Goal: Information Seeking & Learning: Learn about a topic

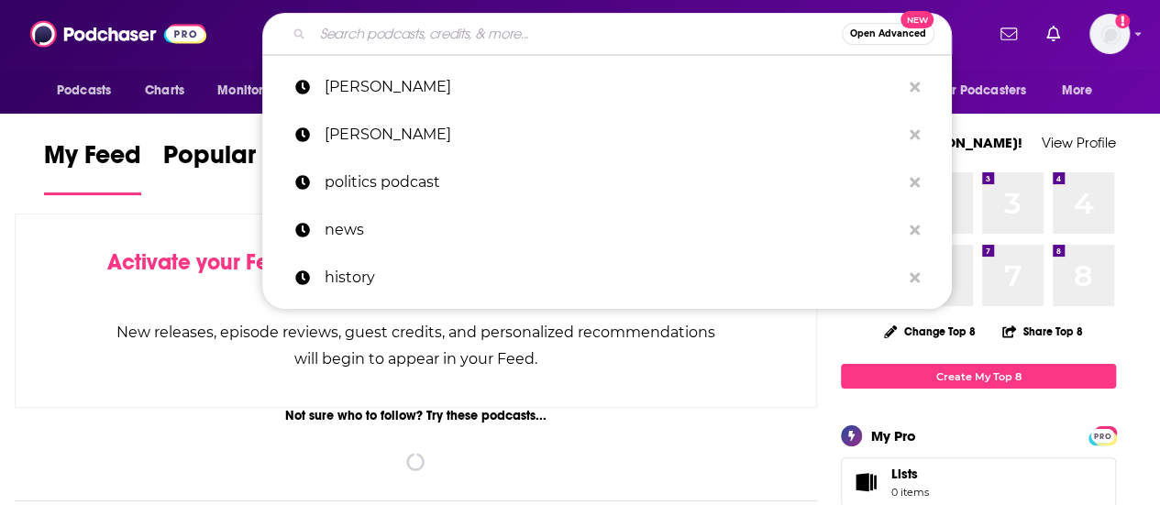
click at [344, 33] on input "Search podcasts, credits, & more..." at bounding box center [577, 33] width 529 height 29
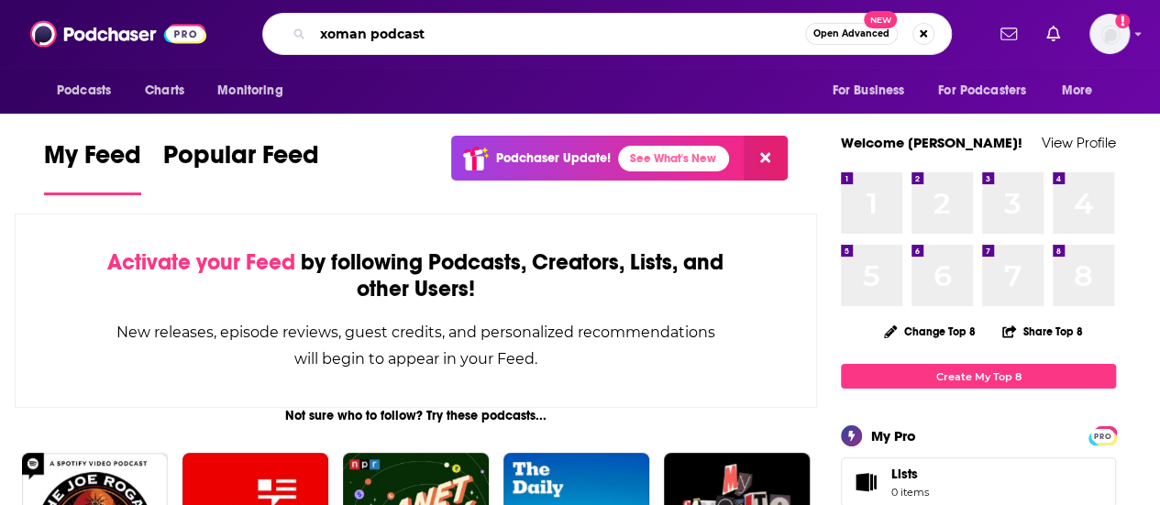
type input "xoman podcast"
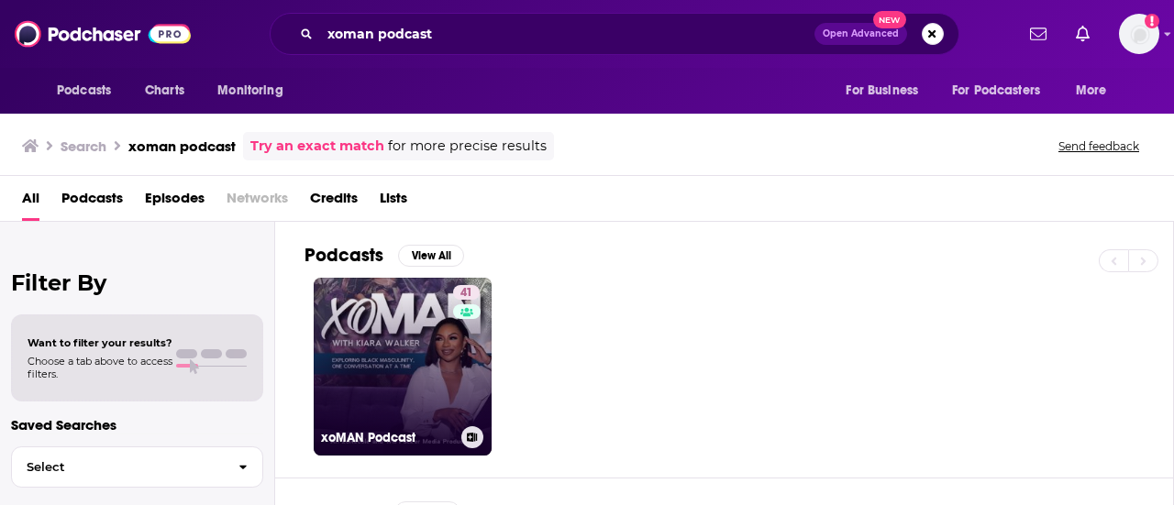
click at [407, 326] on link "41 xoMAN Podcast" at bounding box center [403, 367] width 178 height 178
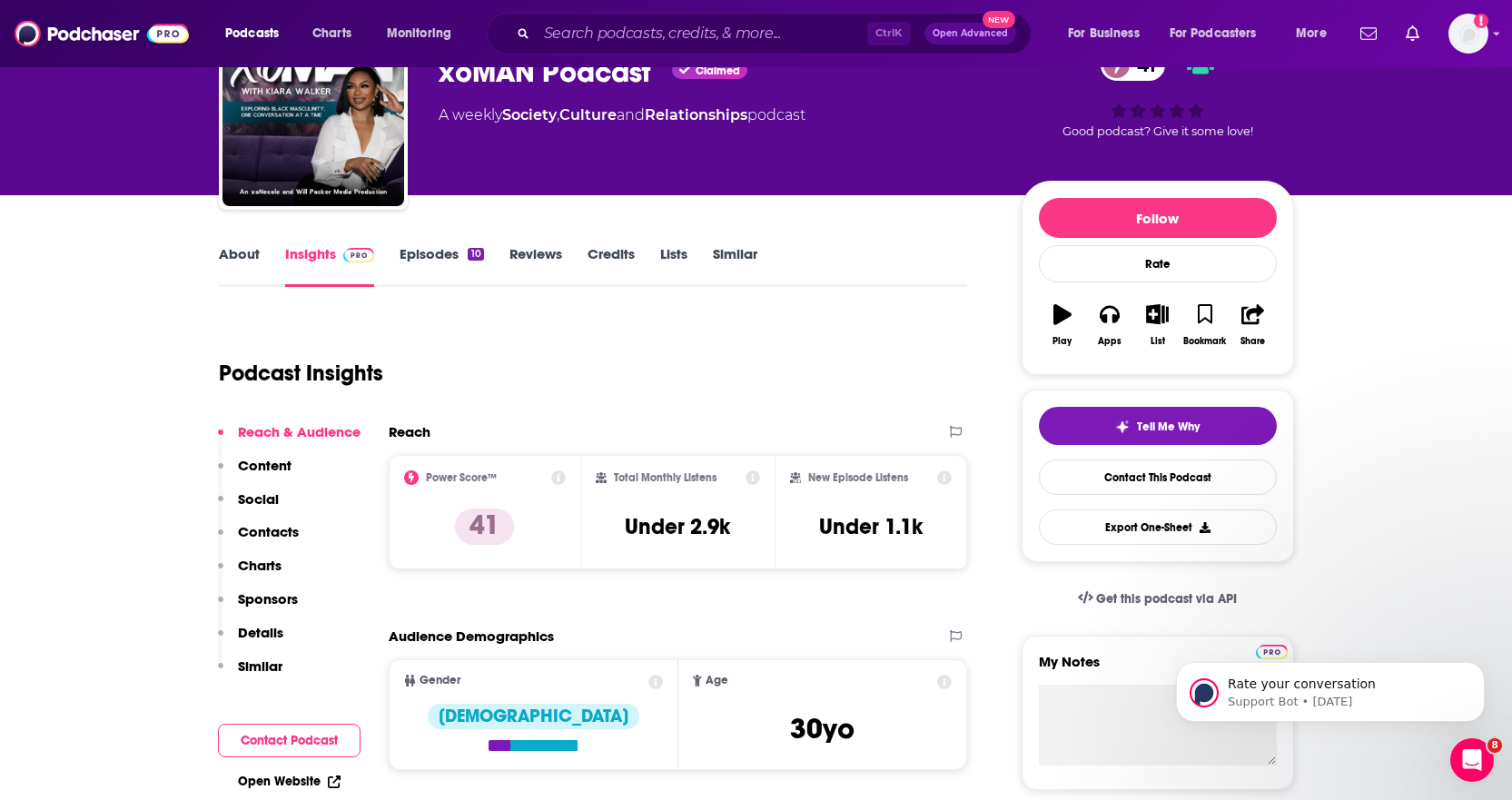
scroll to position [181, 0]
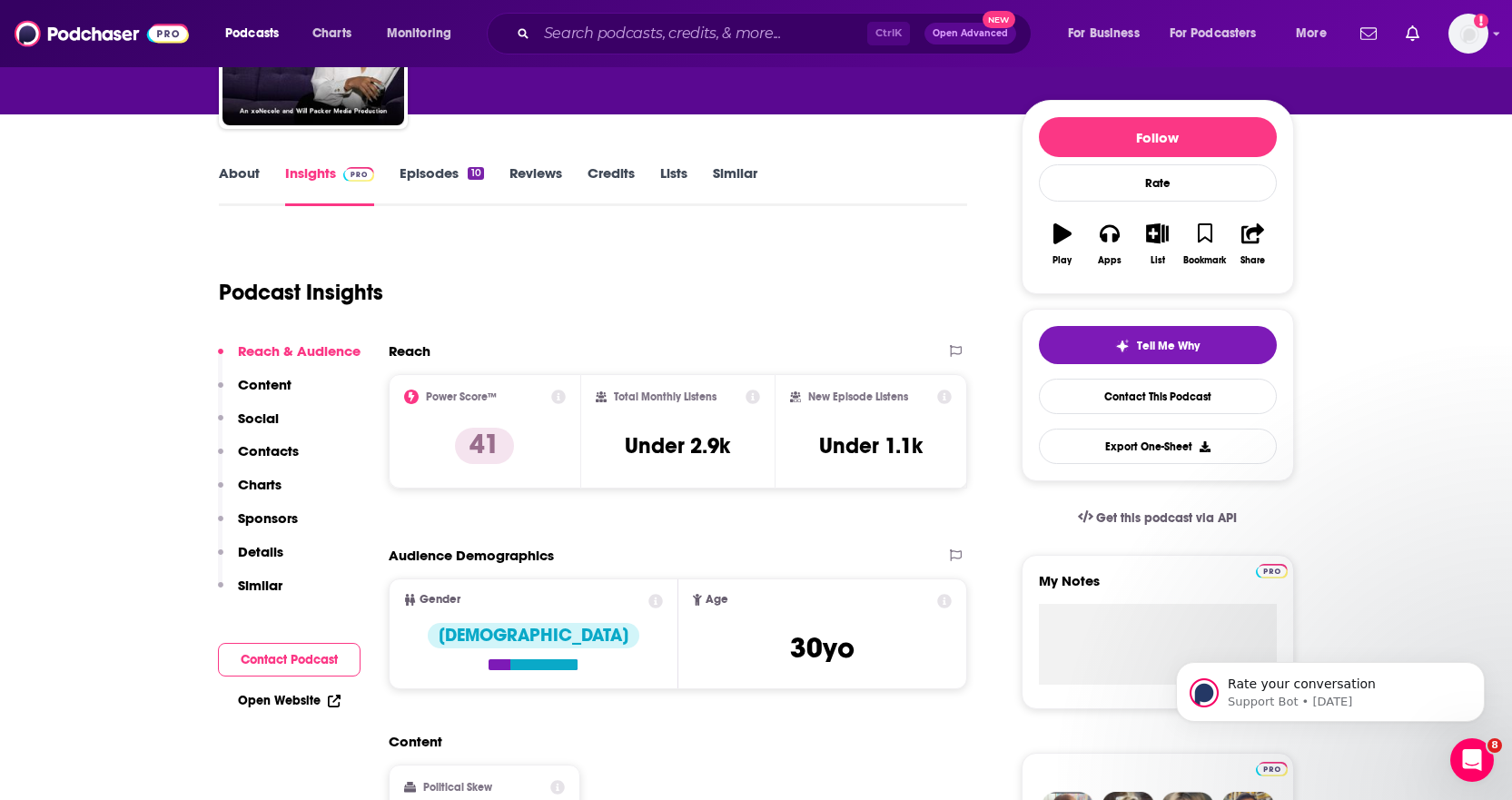
click at [423, 181] on link "Episodes 10" at bounding box center [442, 185] width 83 height 42
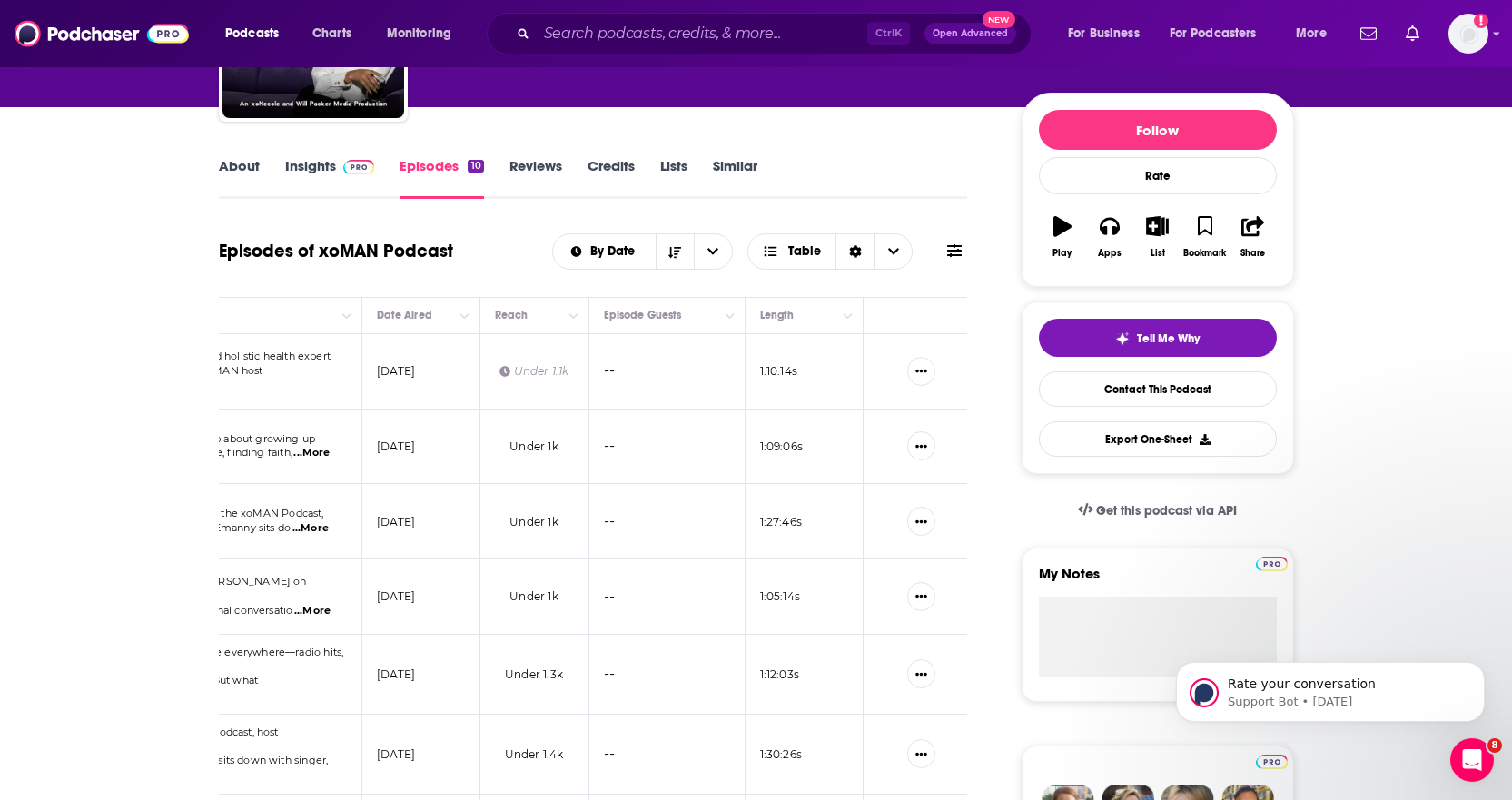
scroll to position [181, 0]
